Goal: Task Accomplishment & Management: Use online tool/utility

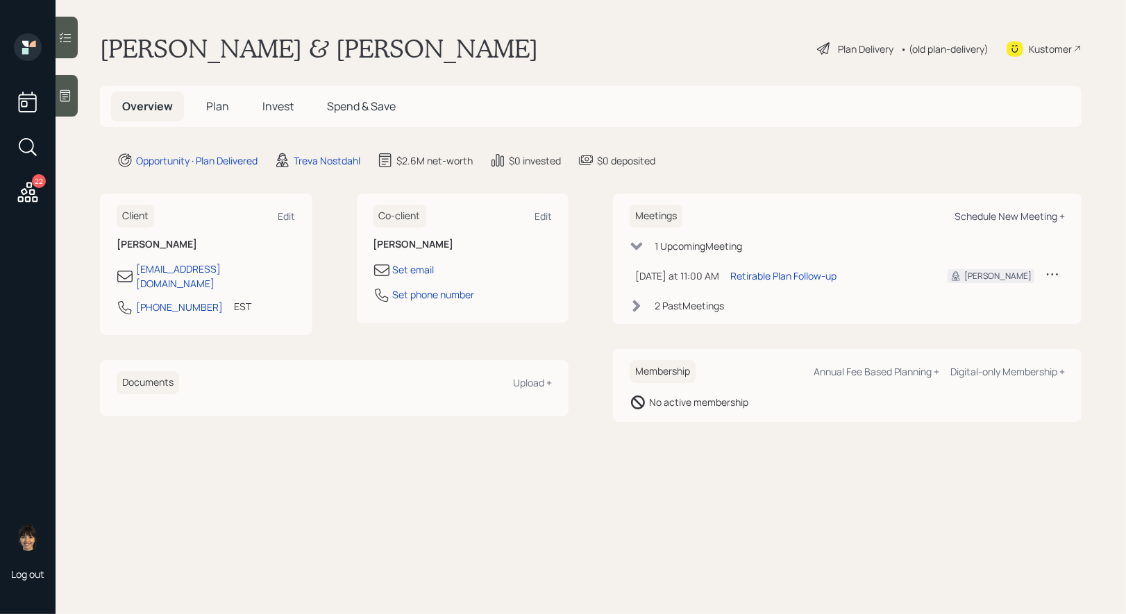
click at [985, 215] on div "Schedule New Meeting +" at bounding box center [1010, 216] width 110 height 13
select select "8b79112e-3cfb-44f9-89e7-15267fe946c1"
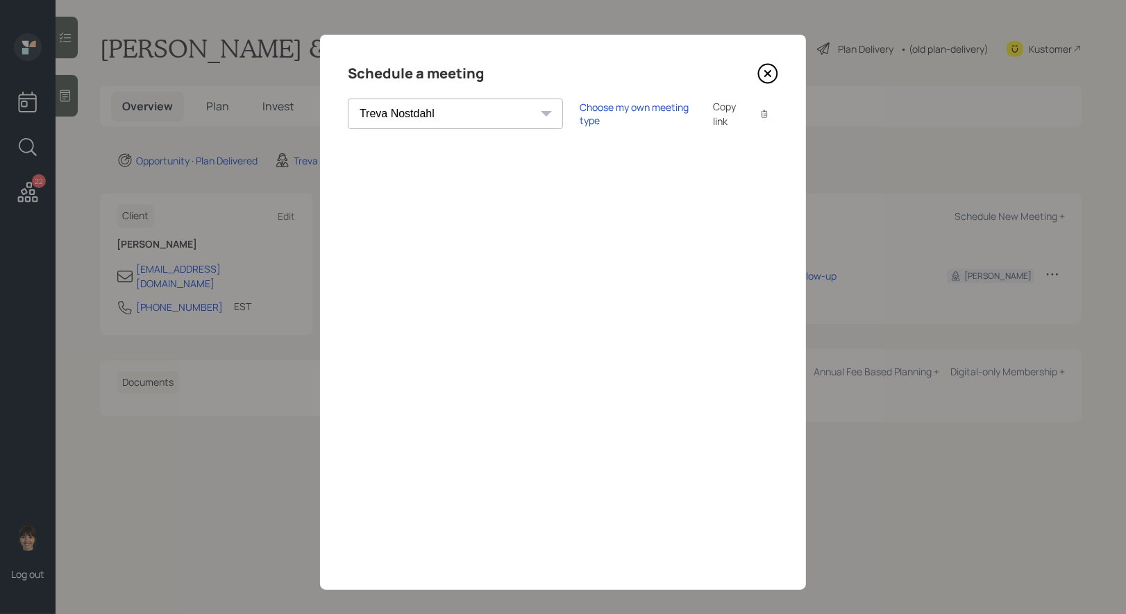
click at [713, 114] on div "Copy link" at bounding box center [729, 113] width 32 height 29
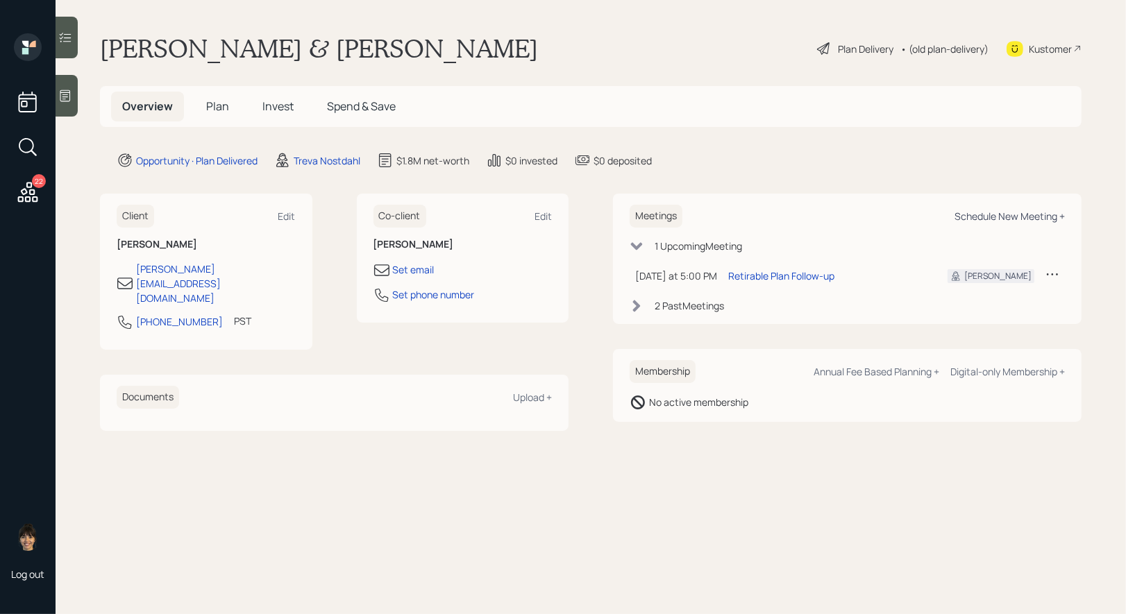
click at [1024, 215] on div "Schedule New Meeting +" at bounding box center [1010, 216] width 110 height 13
select select "8b79112e-3cfb-44f9-89e7-15267fe946c1"
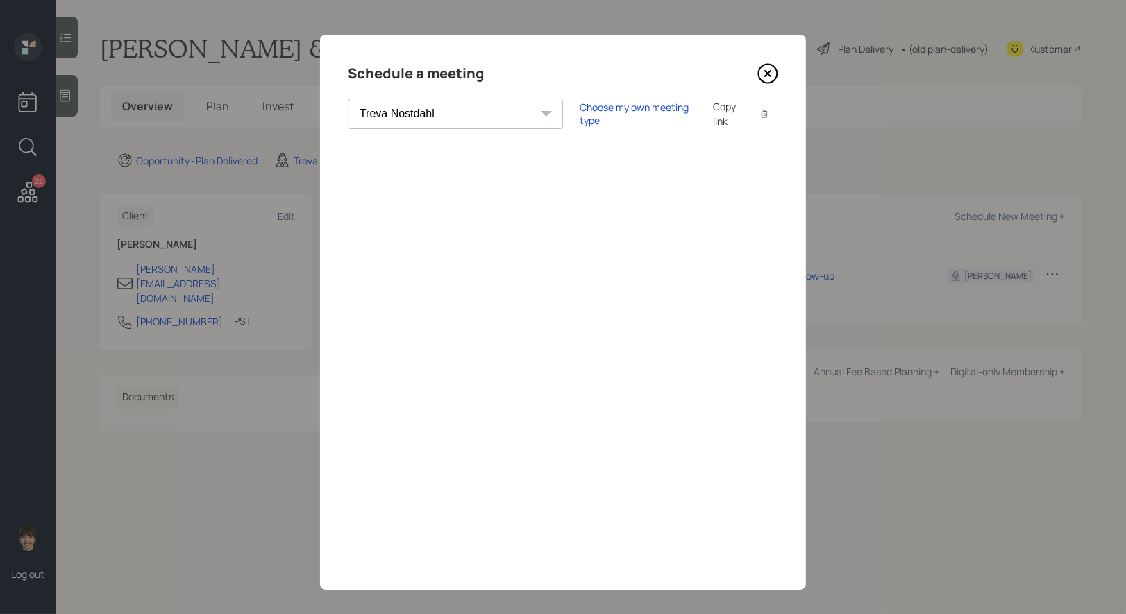
click at [713, 116] on div "Copy link" at bounding box center [729, 113] width 32 height 29
